Goal: Go to known website: Access a specific website the user already knows

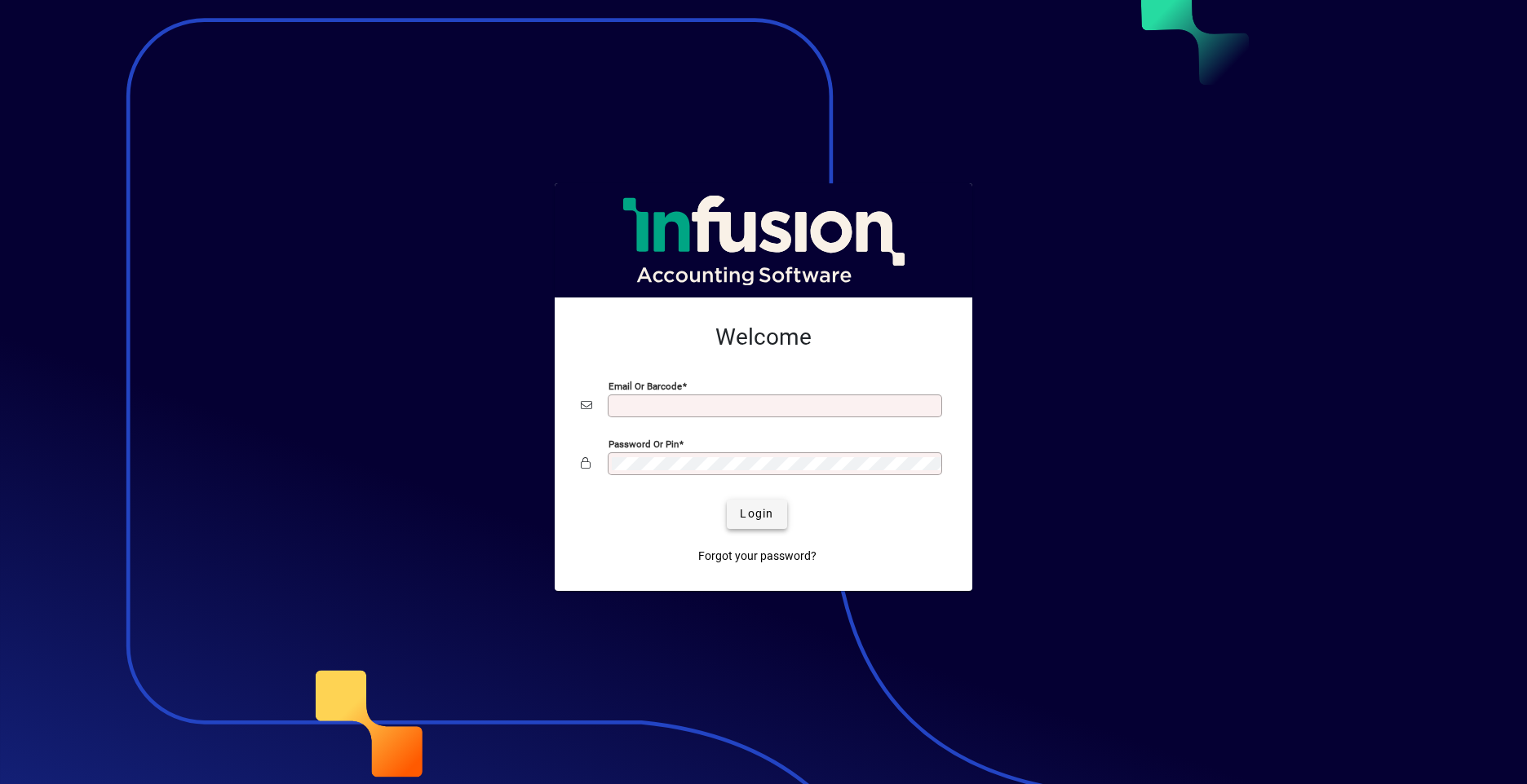
type input "**********"
click at [753, 511] on span "Login" at bounding box center [755, 514] width 33 height 17
